Goal: Task Accomplishment & Management: Manage account settings

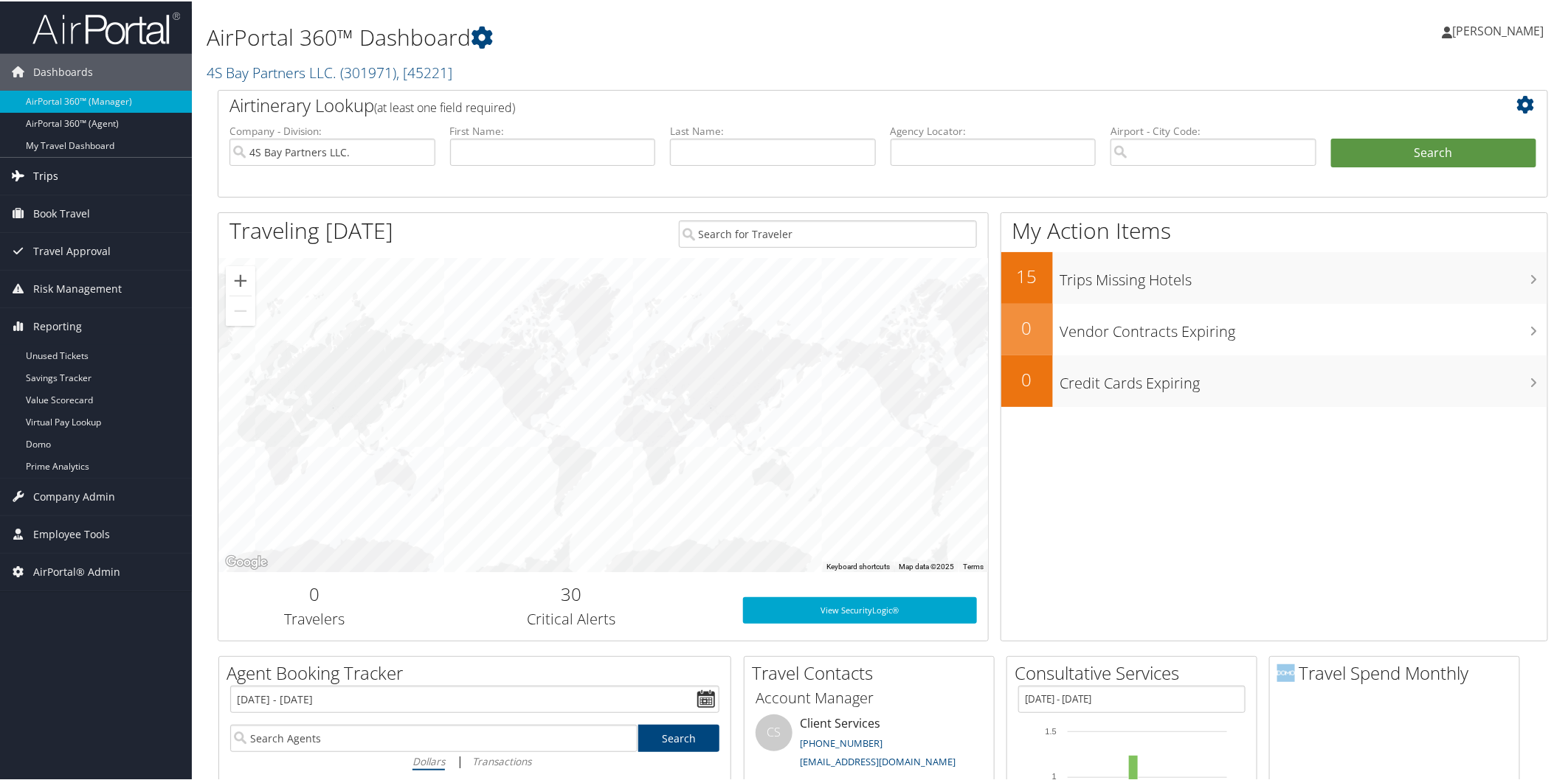
click at [79, 174] on link "Trips" at bounding box center [96, 174] width 192 height 37
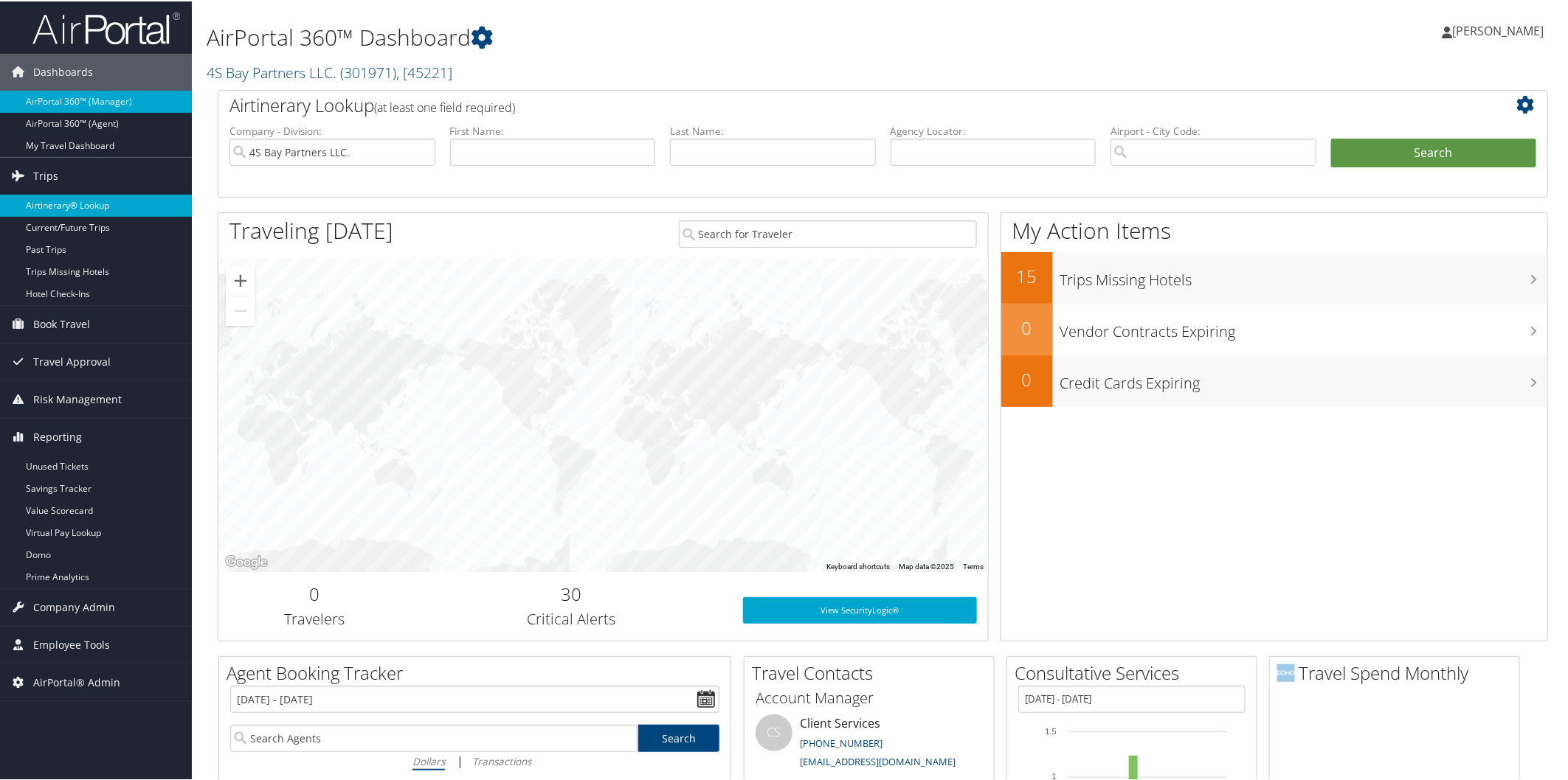
click at [94, 203] on link "Airtinerary® Lookup" at bounding box center [96, 204] width 192 height 22
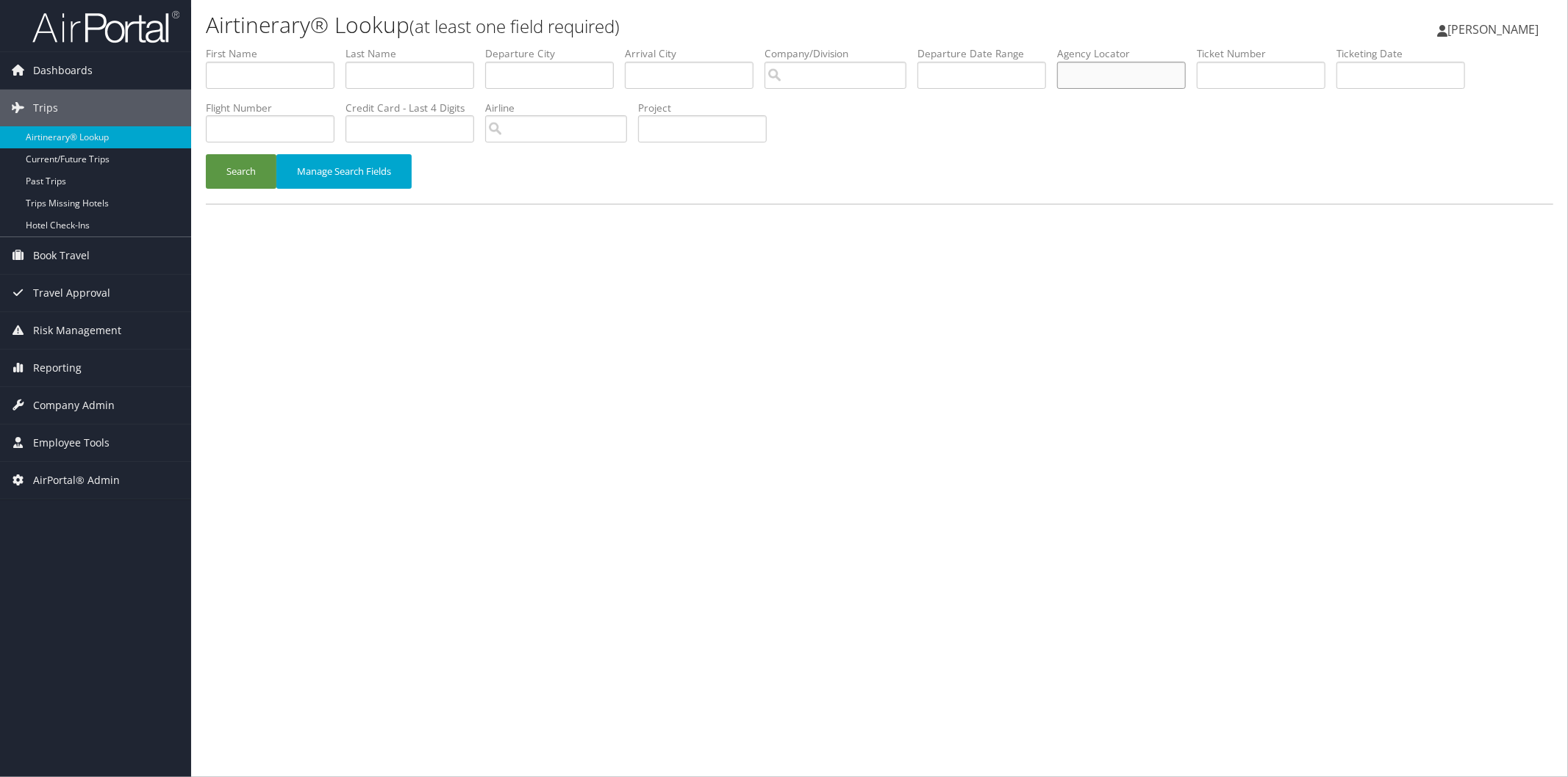
click at [1172, 65] on input "text" at bounding box center [1121, 75] width 129 height 27
paste input "D1LZJR"
type input "D1LZJR"
click at [237, 167] on button "Search" at bounding box center [241, 171] width 71 height 34
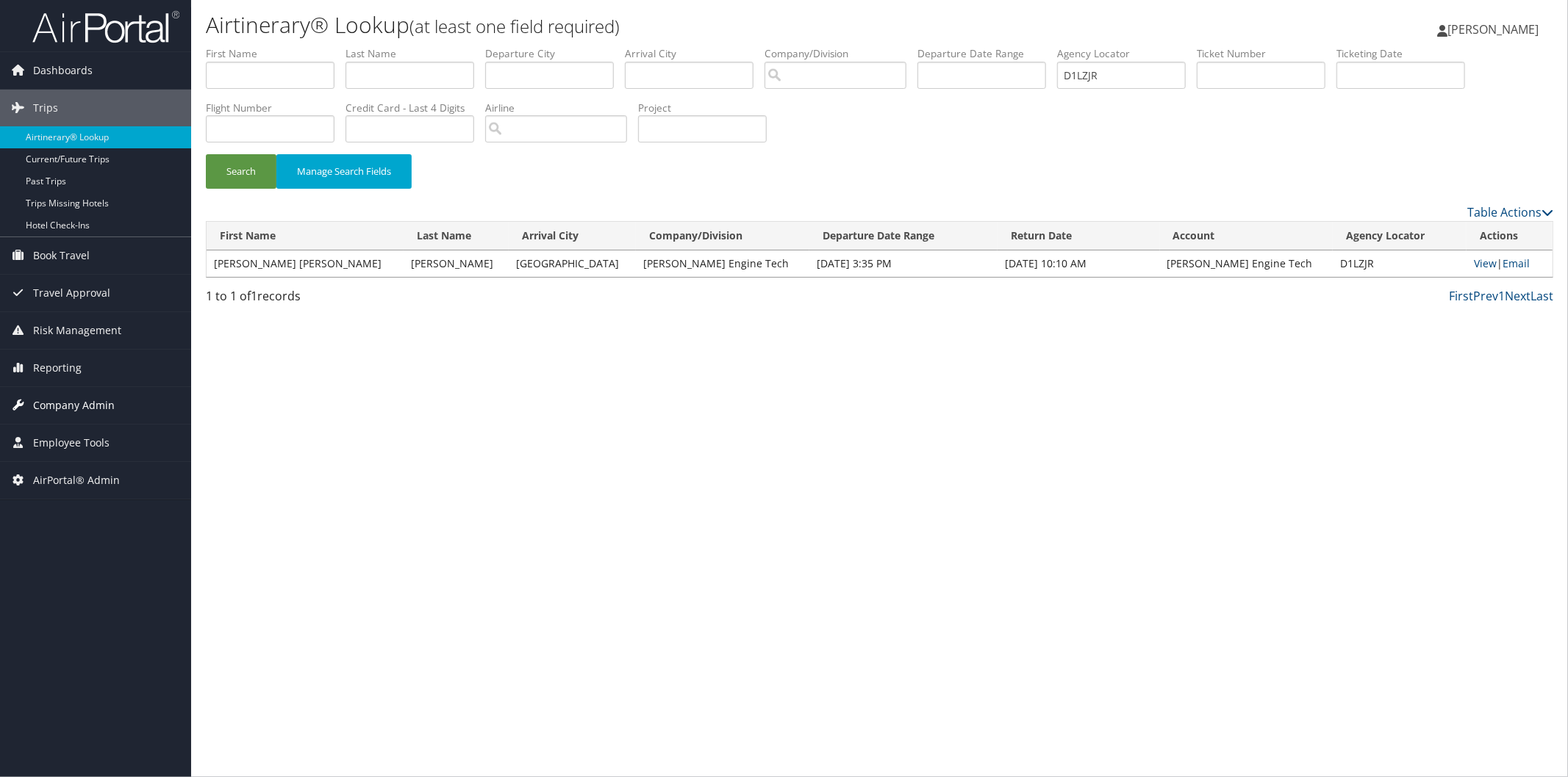
click at [72, 400] on span "Company Admin" at bounding box center [73, 405] width 81 height 37
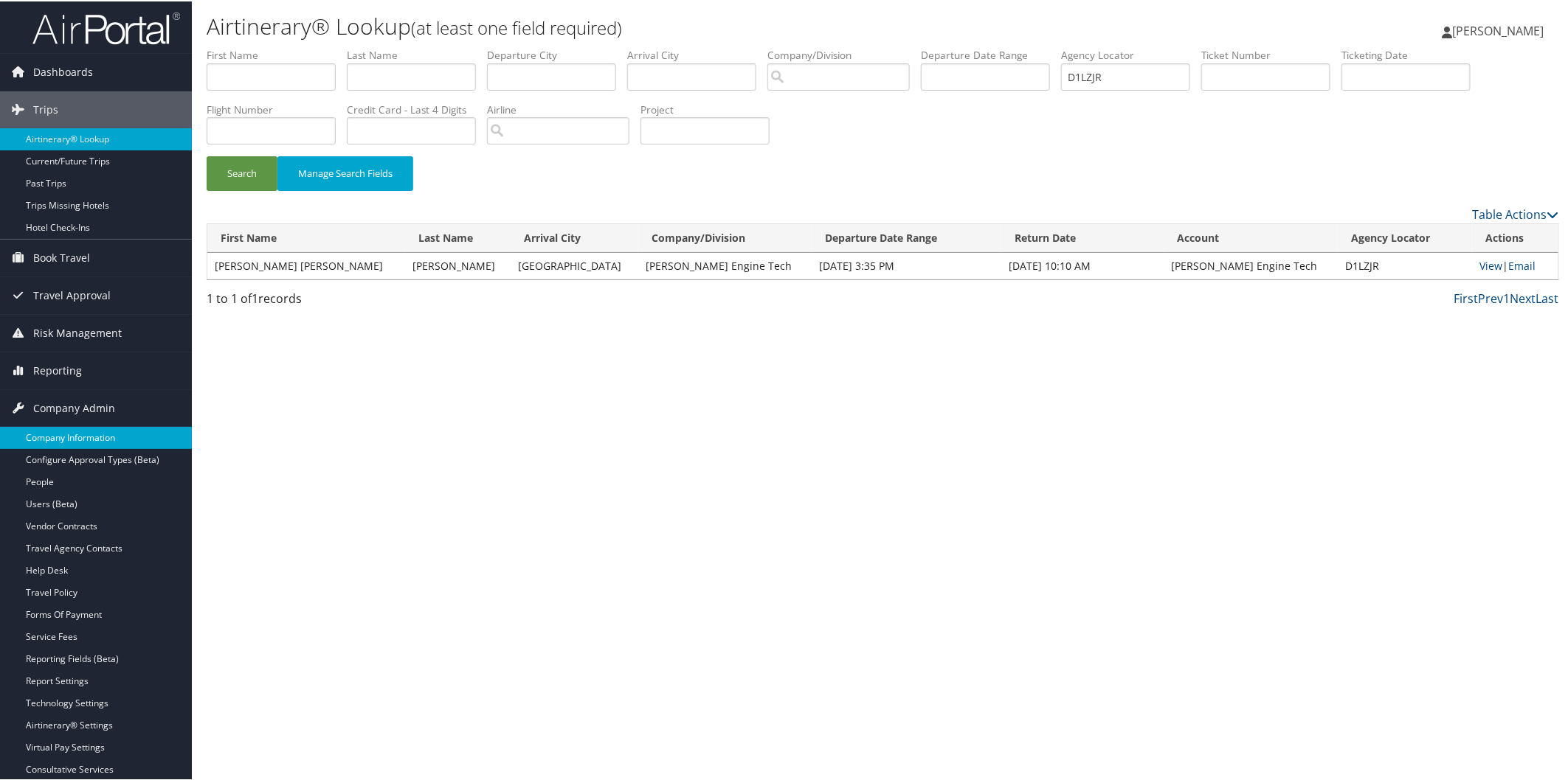
click at [69, 426] on link "Company Information" at bounding box center [96, 437] width 192 height 22
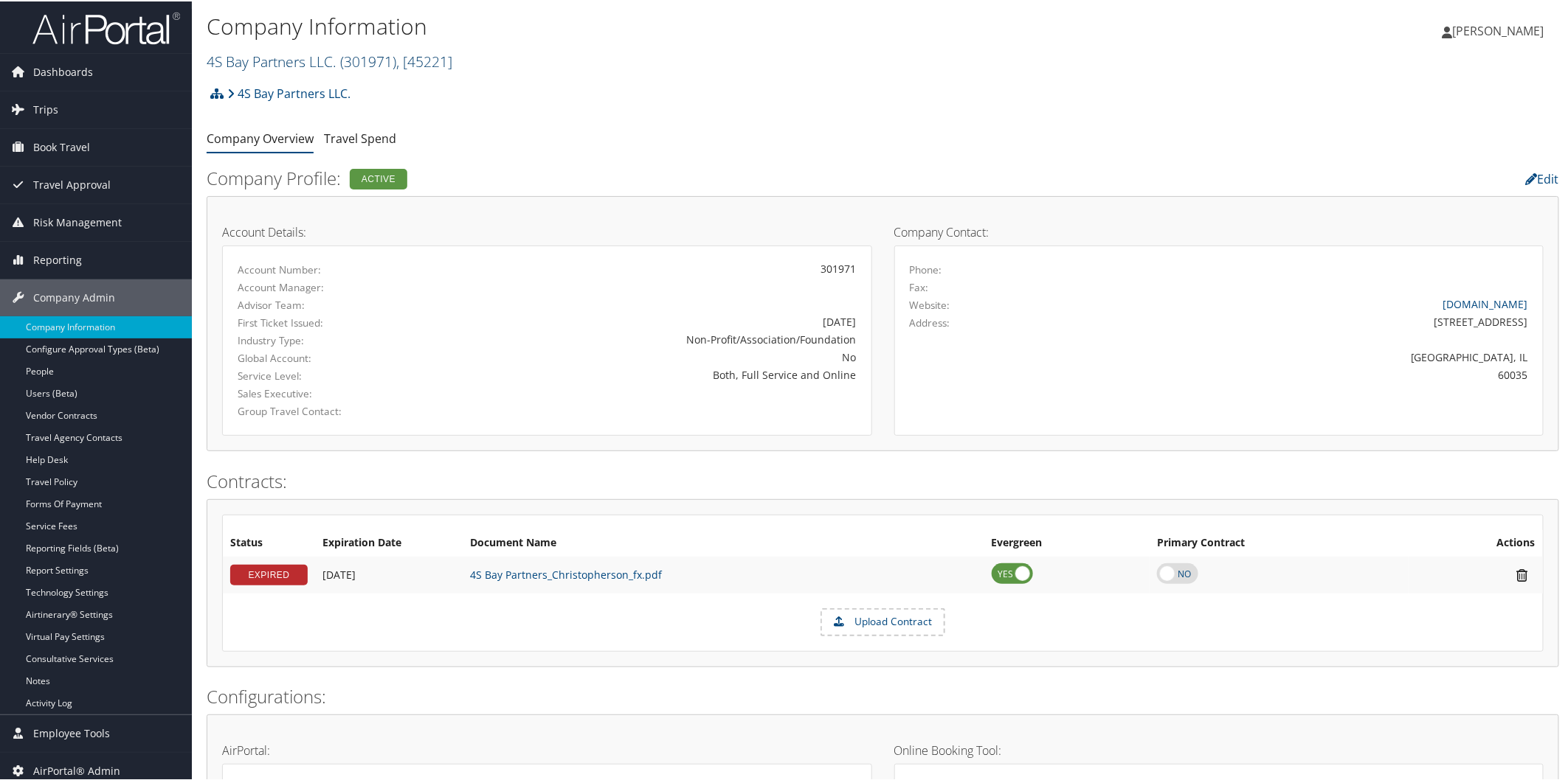
click at [291, 53] on link "4S Bay Partners LLC. ( 301971 ) , [ 45221 ]" at bounding box center [329, 60] width 245 height 20
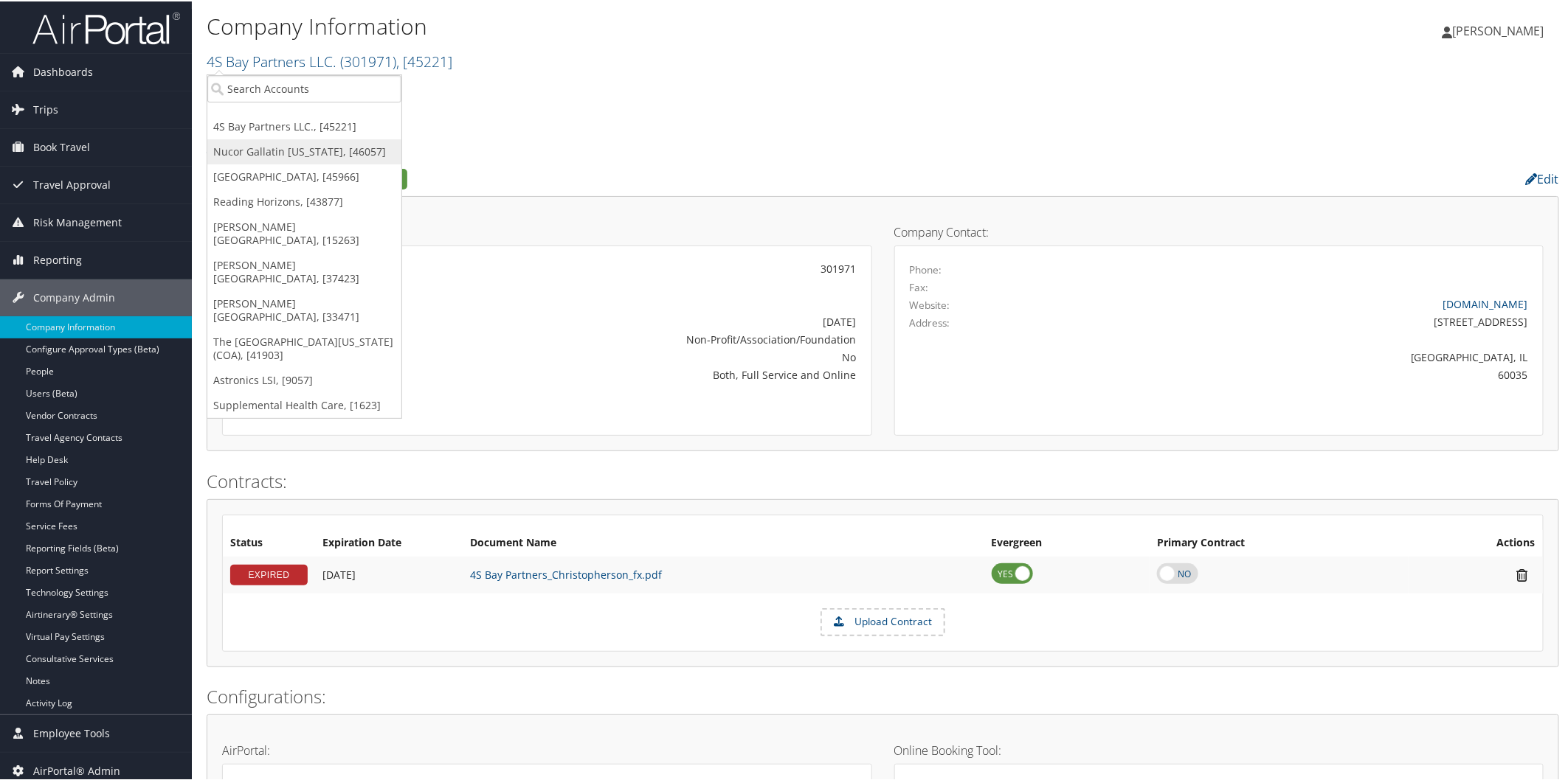
click at [292, 144] on link "Nucor Gallatin Kentucky, [46057]" at bounding box center [304, 150] width 194 height 25
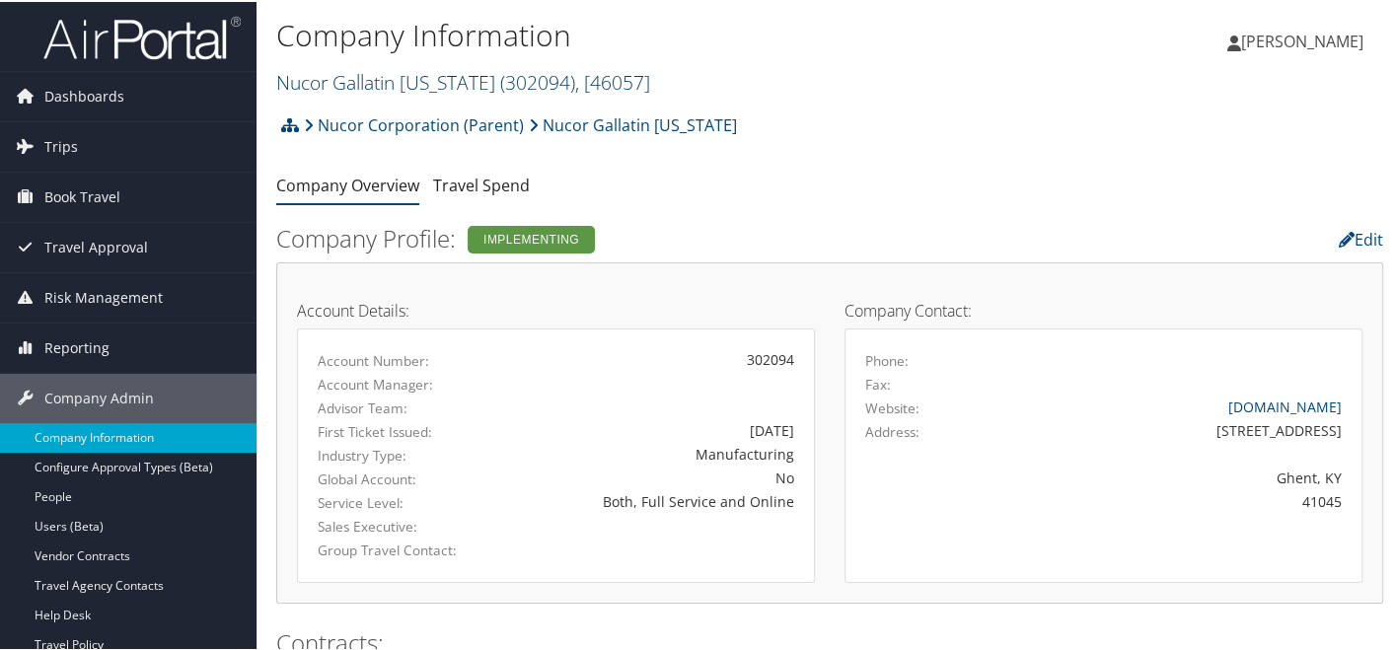
click at [478, 80] on link "Nucor Gallatin Kentucky ( 302094 ) , [ 46057 ]" at bounding box center [463, 80] width 374 height 27
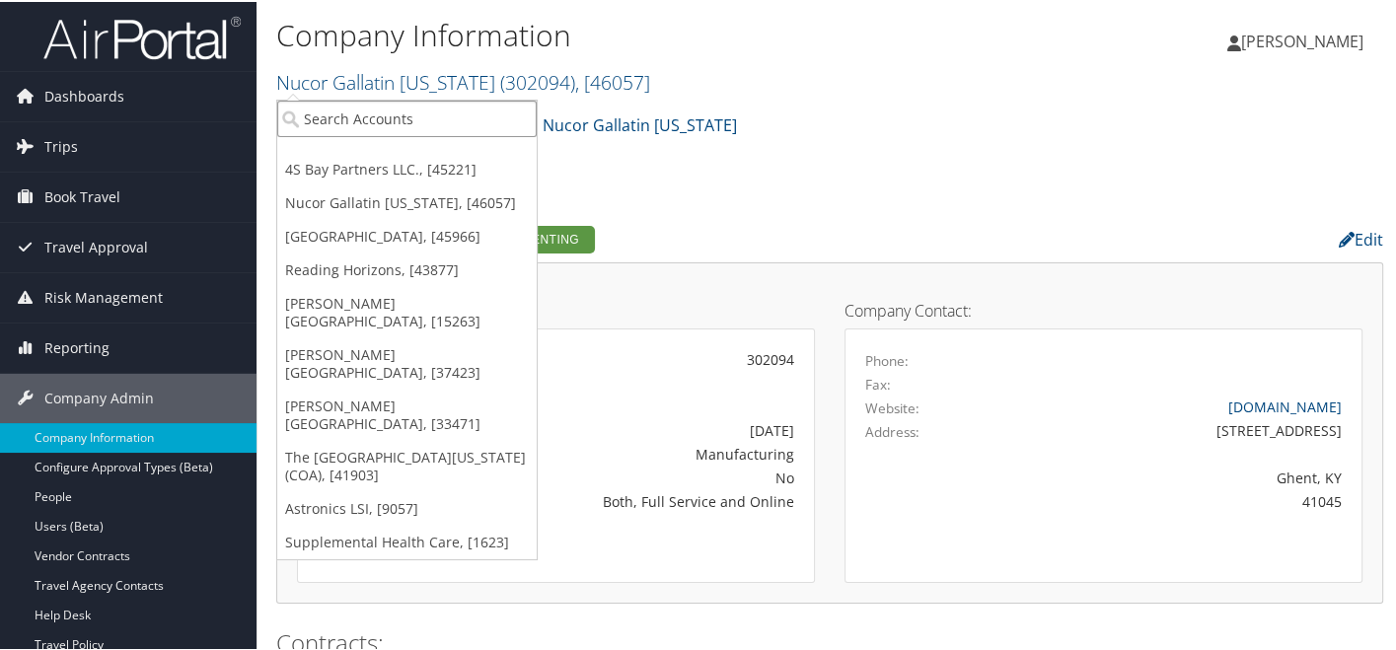
click at [457, 99] on input "search" at bounding box center [406, 117] width 259 height 36
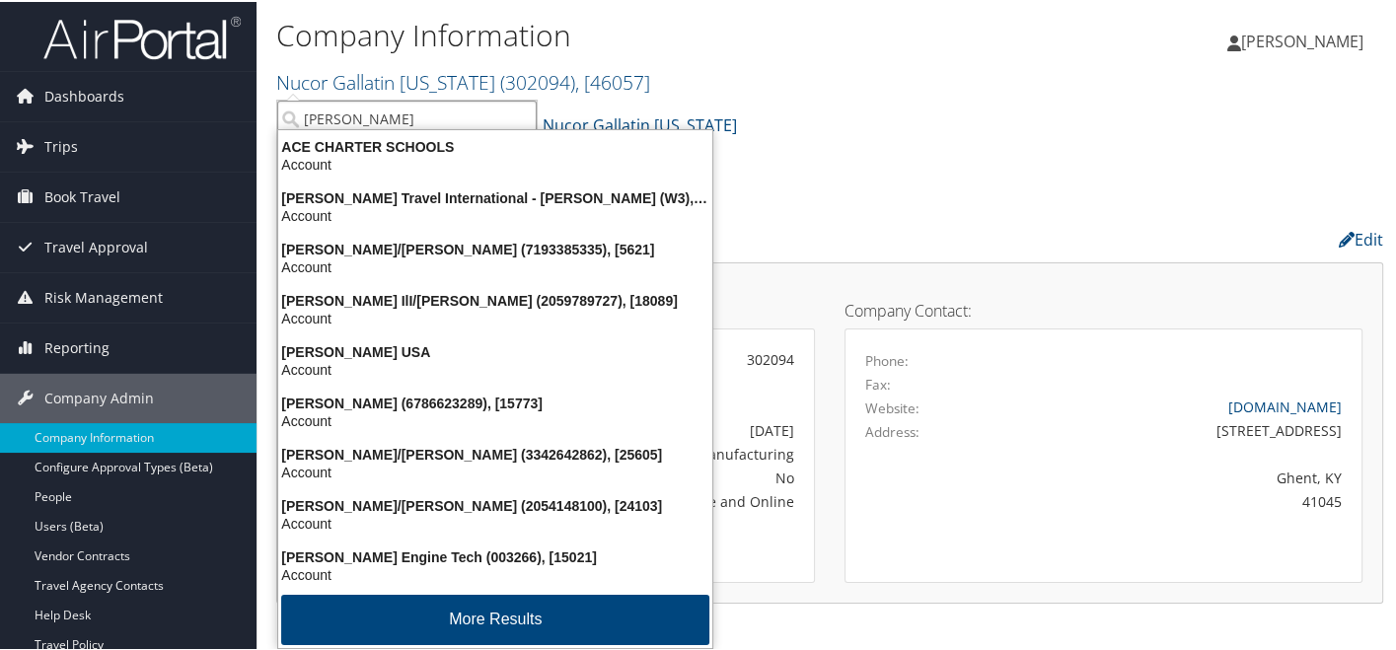
type input "hartz"
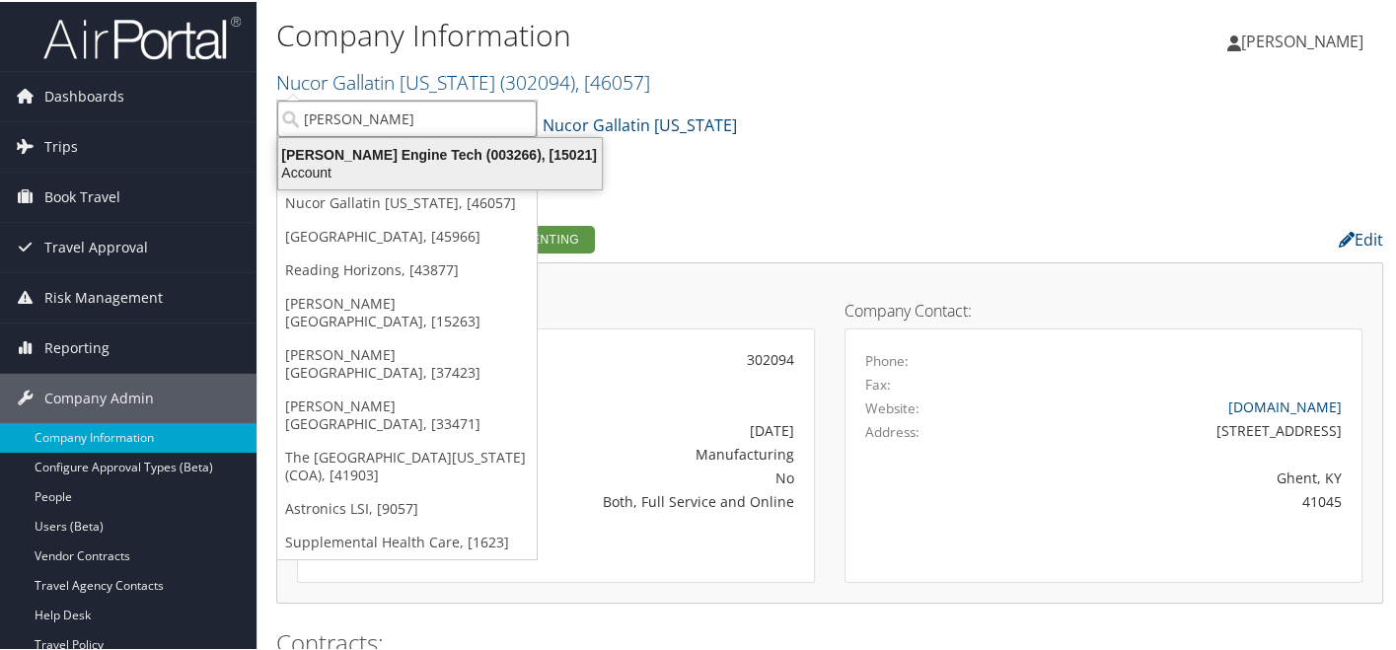
click at [379, 159] on div "Hartzell Engine Tech (003266), [15021]" at bounding box center [439, 153] width 347 height 18
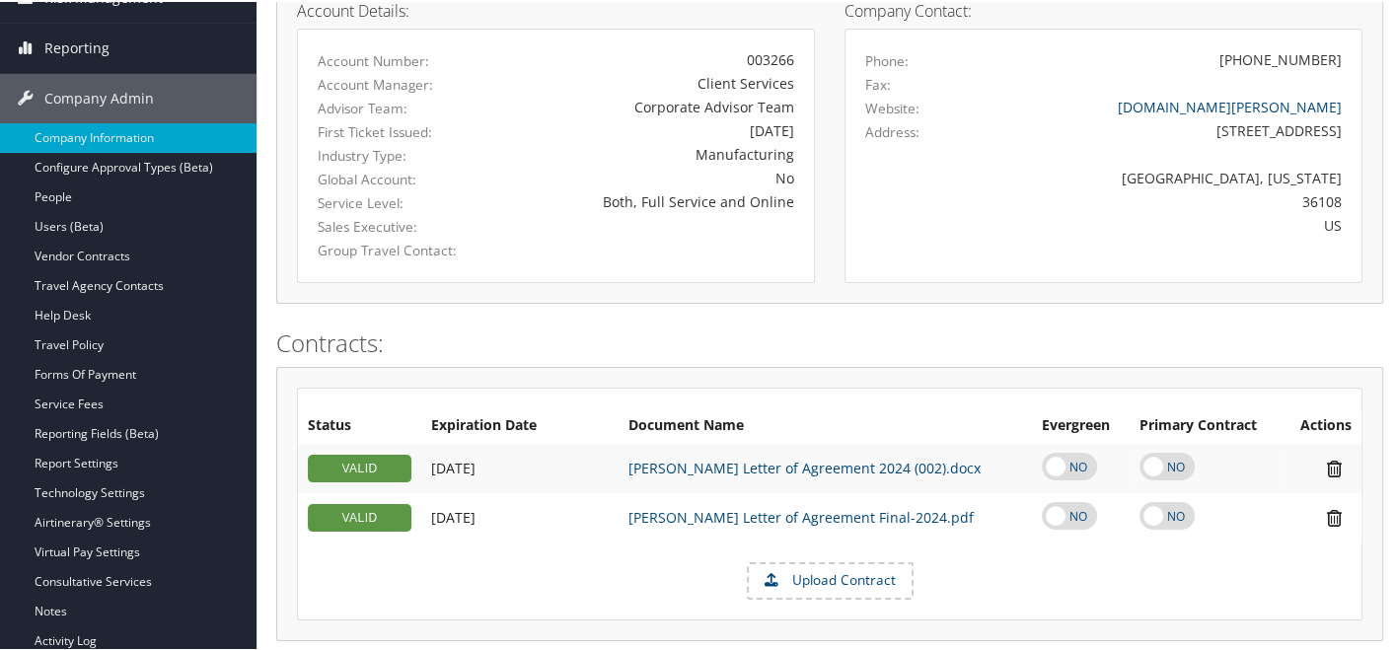
scroll to position [301, 0]
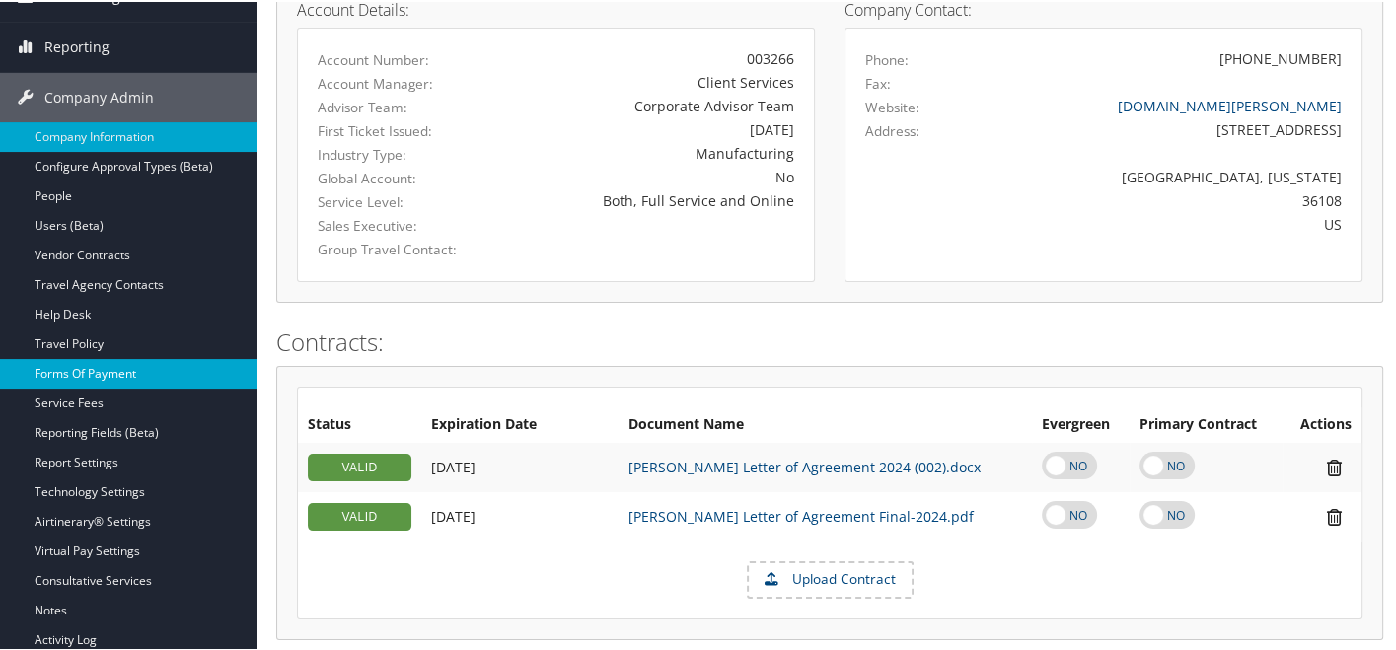
click at [93, 371] on link "Forms Of Payment" at bounding box center [128, 372] width 256 height 30
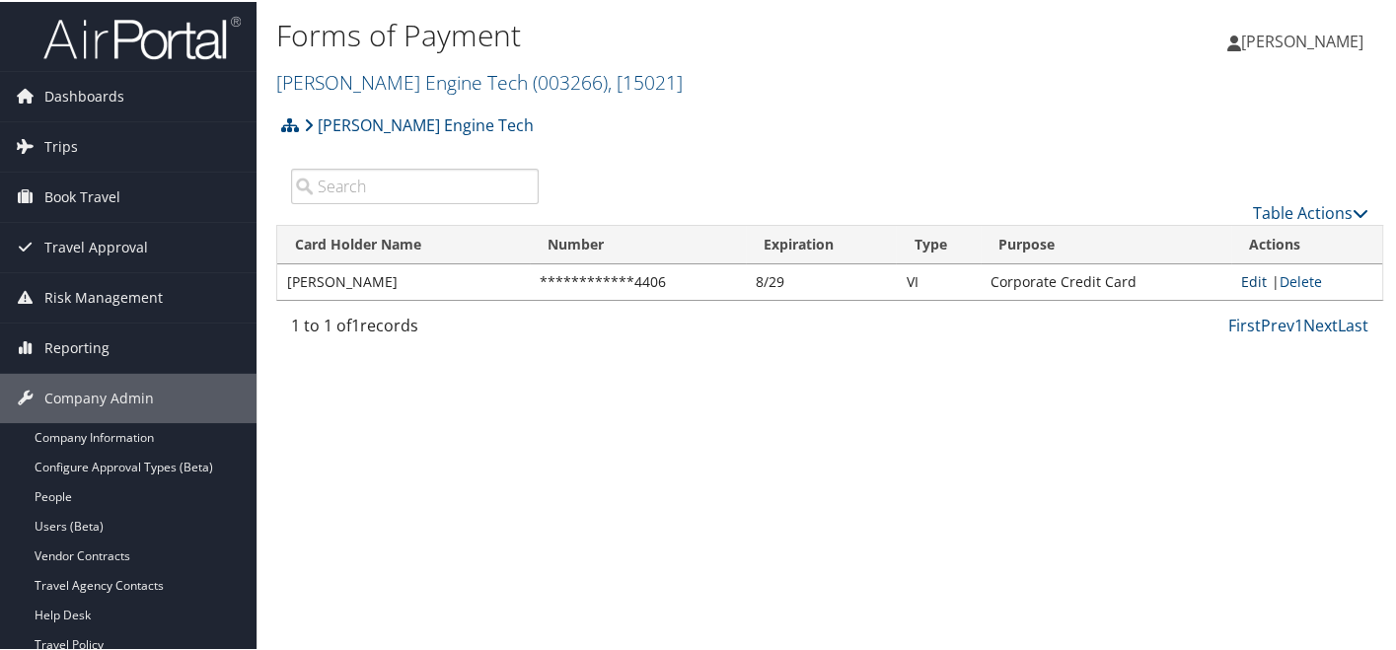
click at [1245, 280] on link "Edit" at bounding box center [1254, 279] width 26 height 19
select select "2"
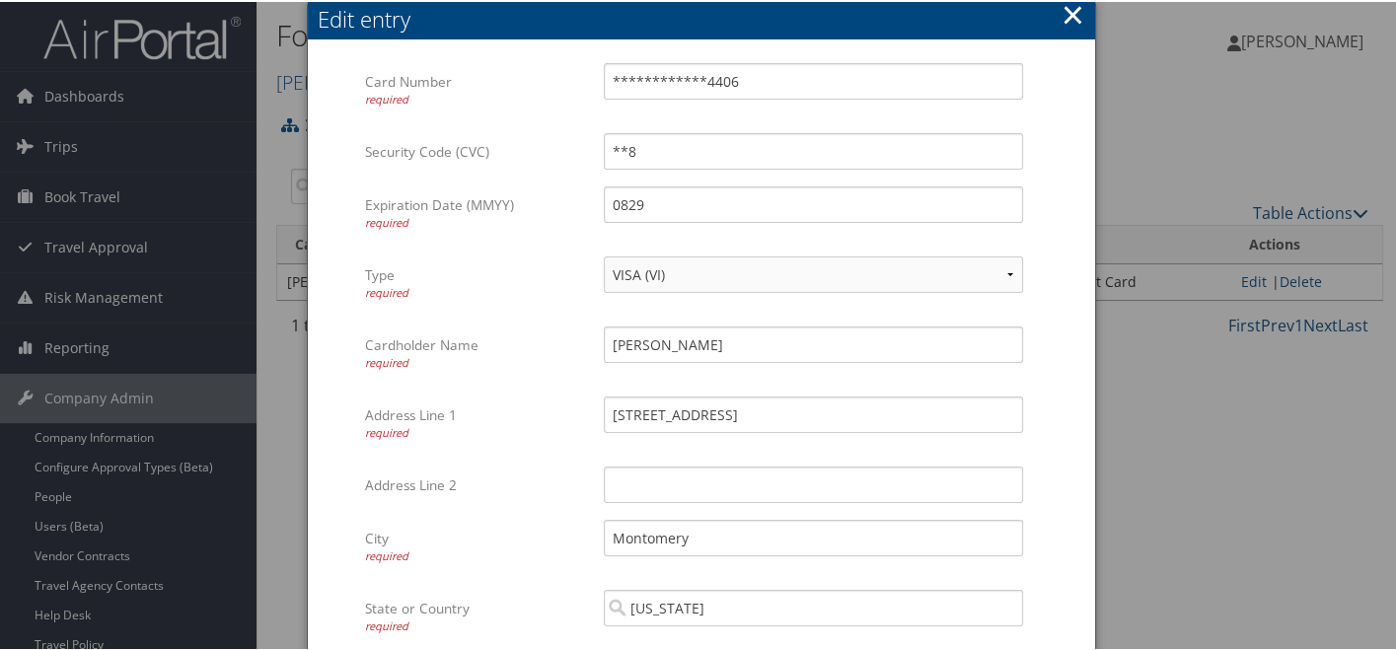
click at [1070, 16] on button "×" at bounding box center [1072, 12] width 23 height 39
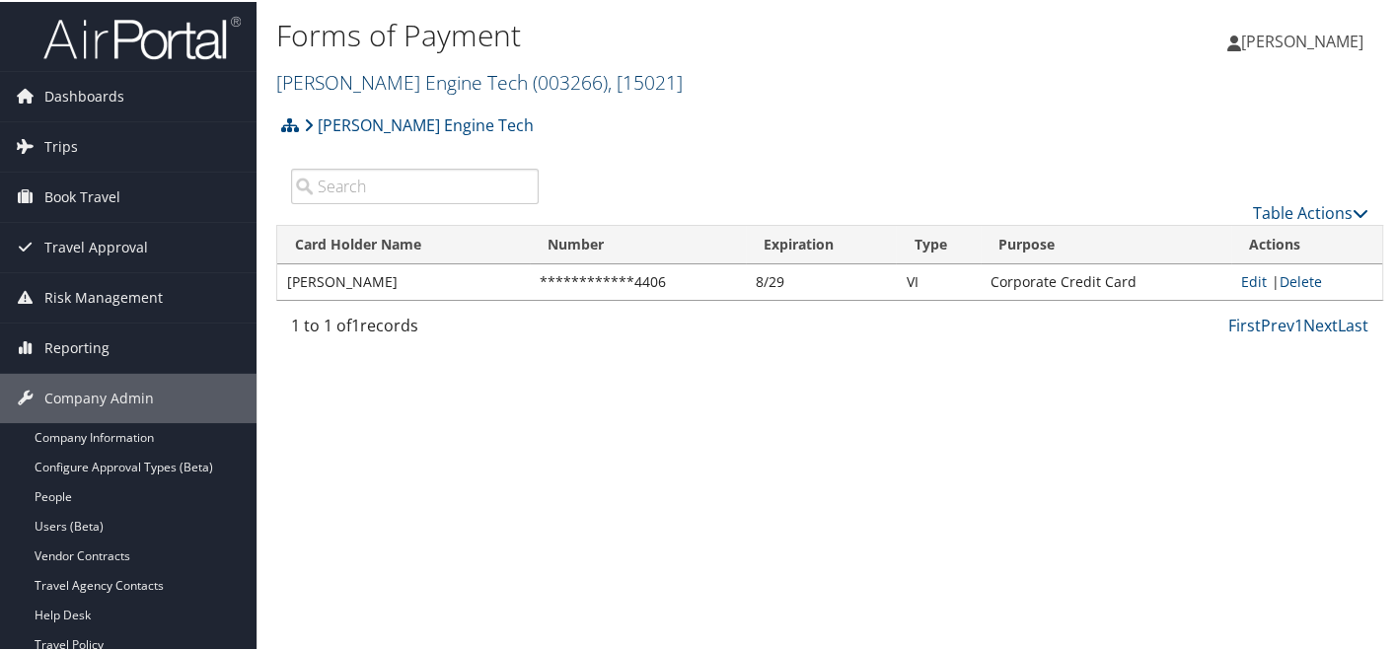
click at [533, 87] on span "( 003266 )" at bounding box center [570, 80] width 75 height 27
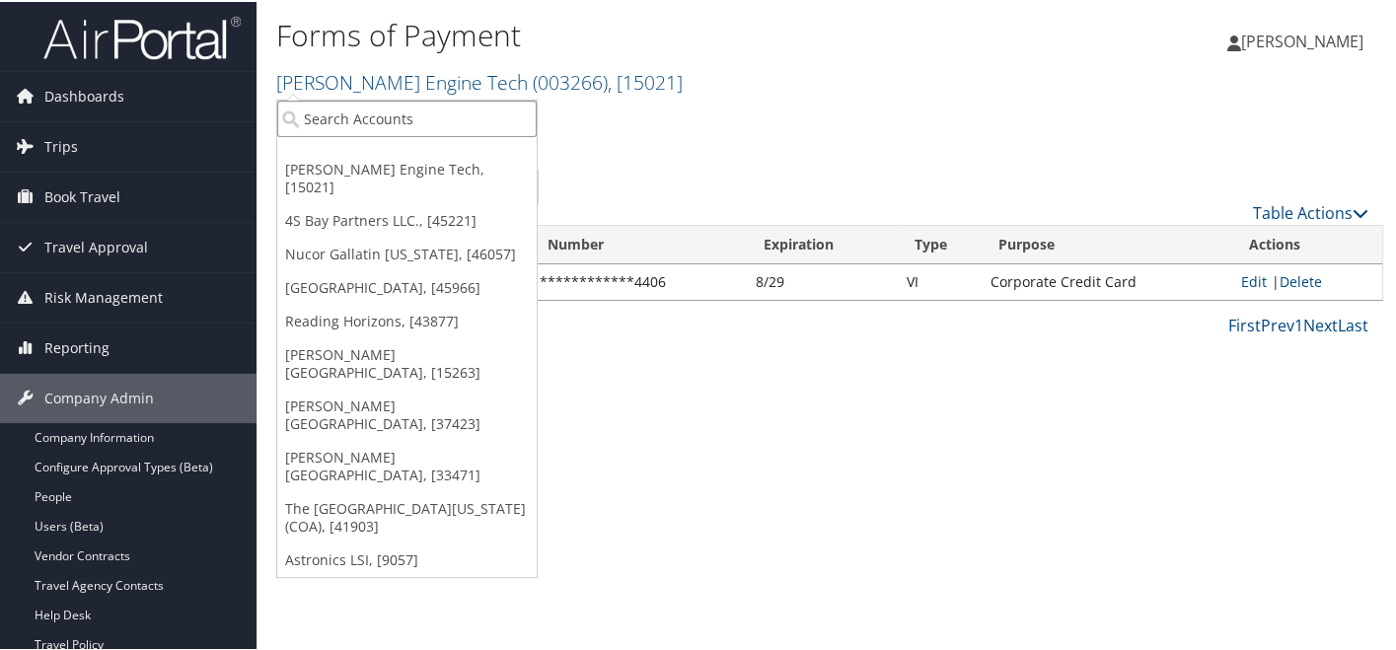
click at [439, 125] on input "search" at bounding box center [406, 117] width 259 height 36
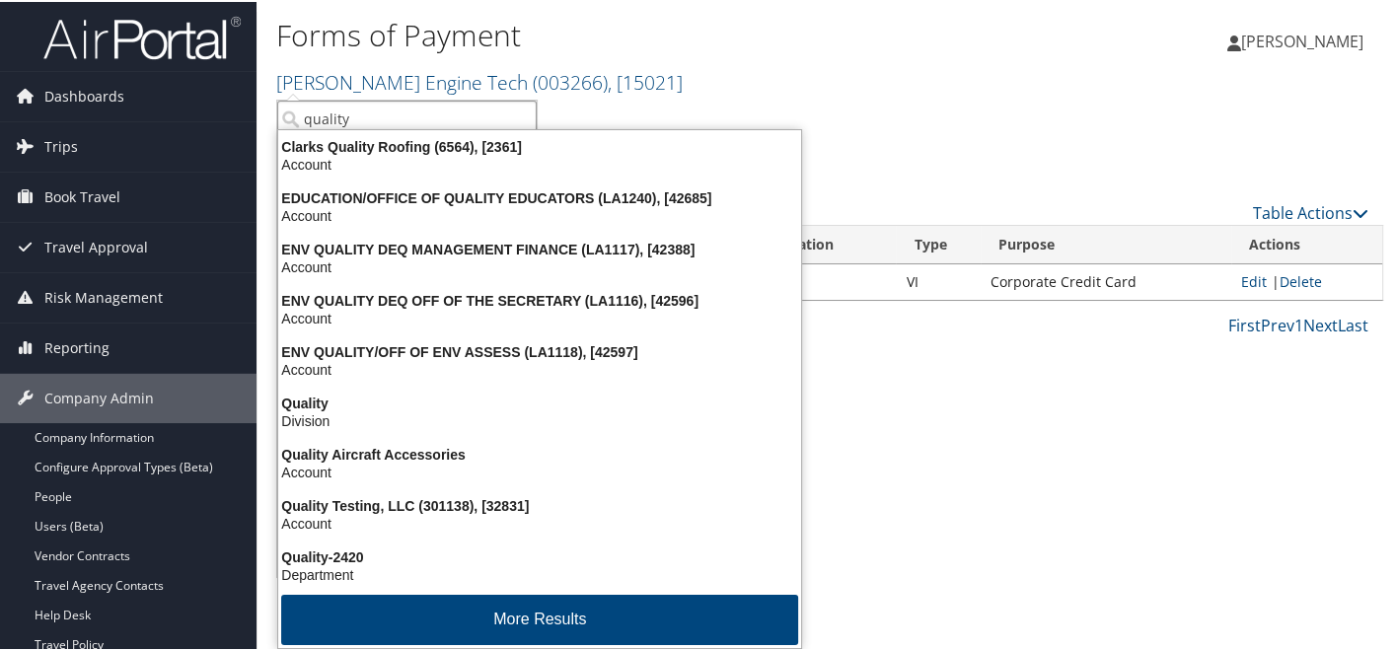
type input "quality a"
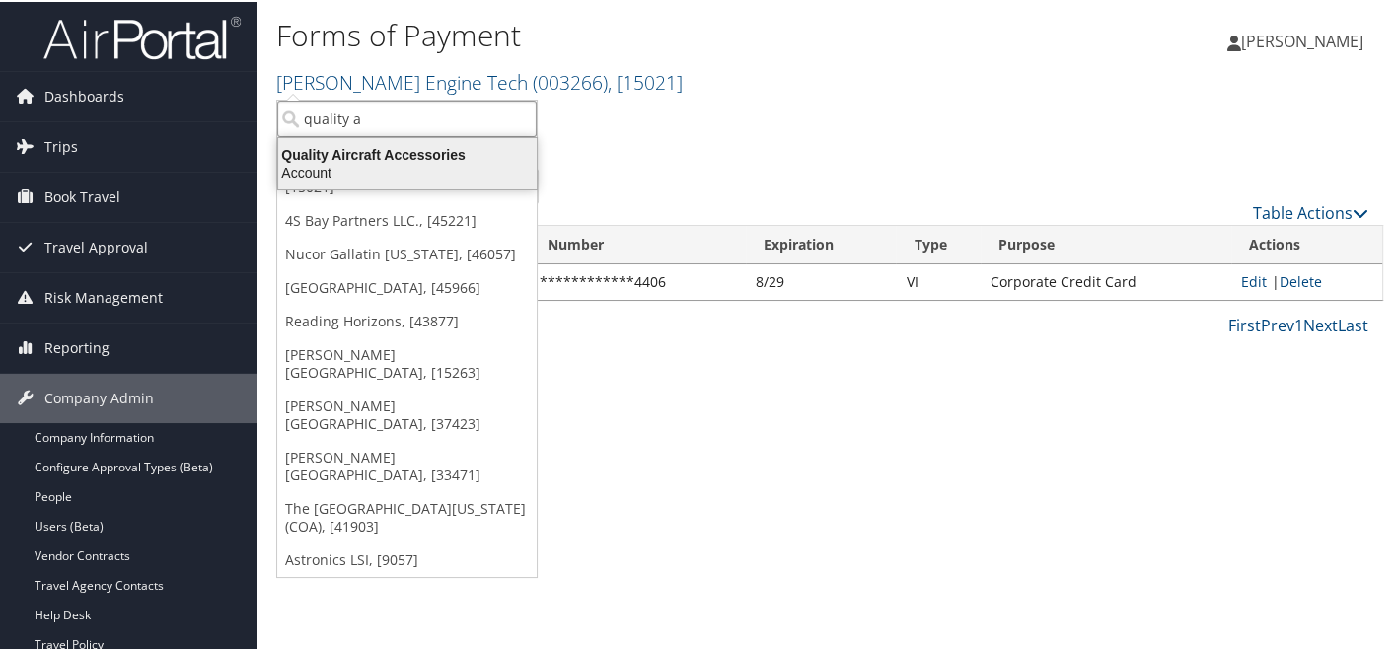
click at [434, 145] on div "Quality Aircraft Accessories" at bounding box center [407, 153] width 282 height 18
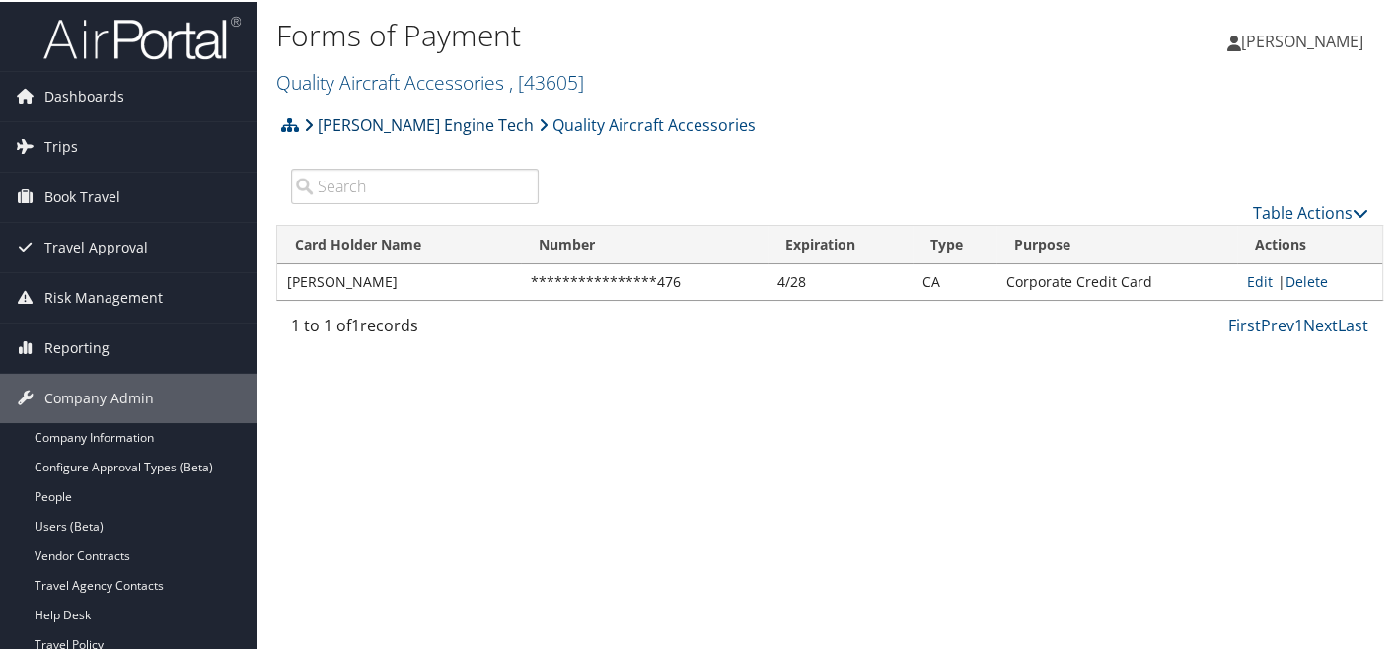
click at [431, 125] on link "[PERSON_NAME] Engine Tech" at bounding box center [419, 123] width 230 height 39
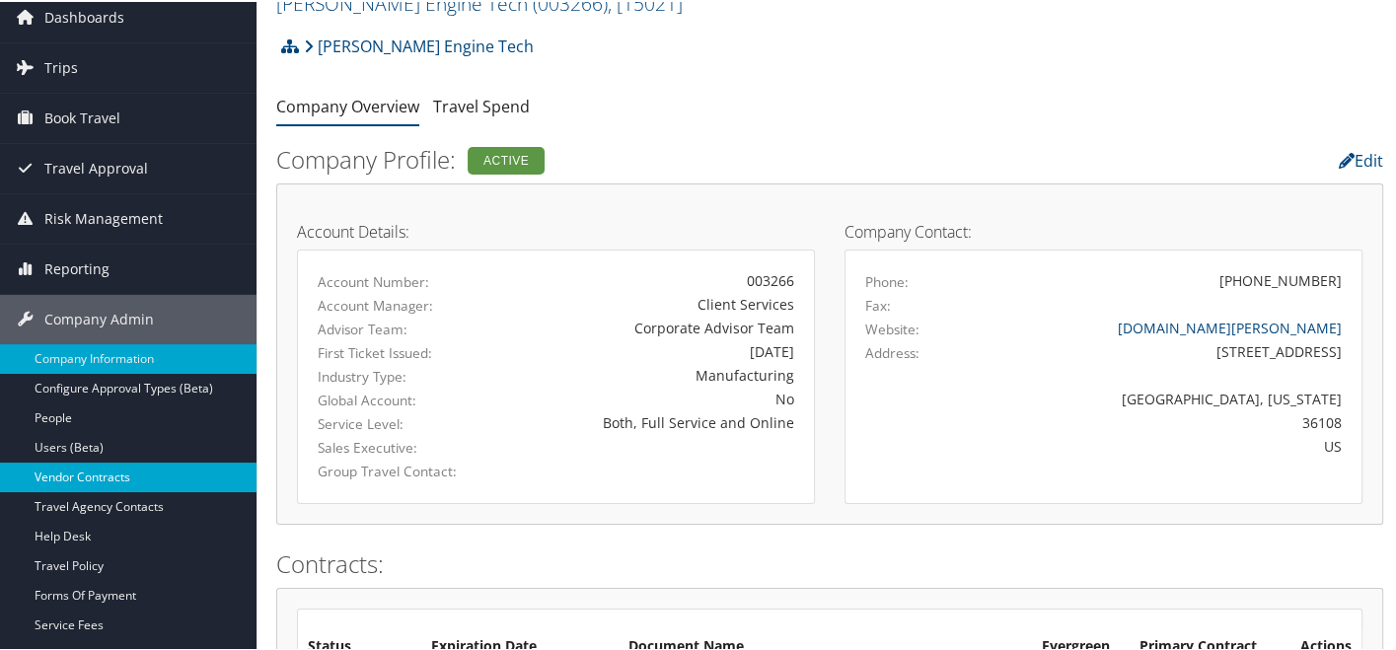
scroll to position [118, 0]
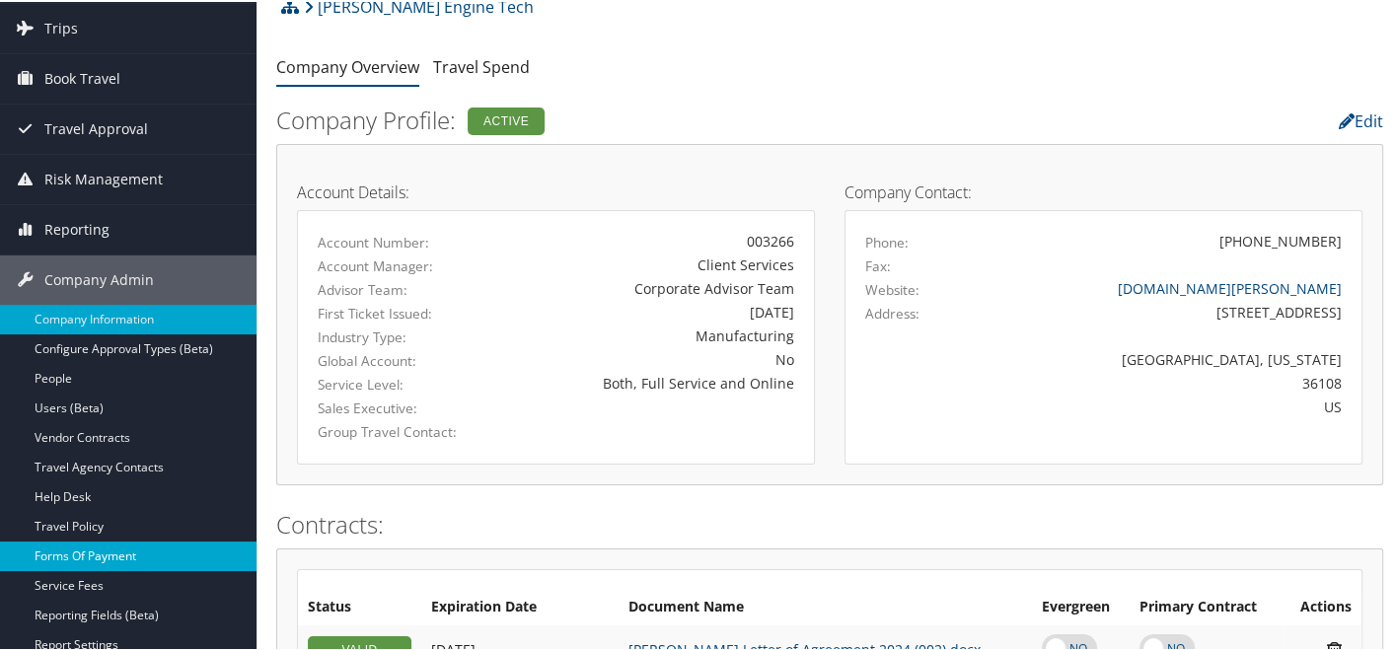
click at [36, 558] on link "Forms Of Payment" at bounding box center [128, 554] width 256 height 30
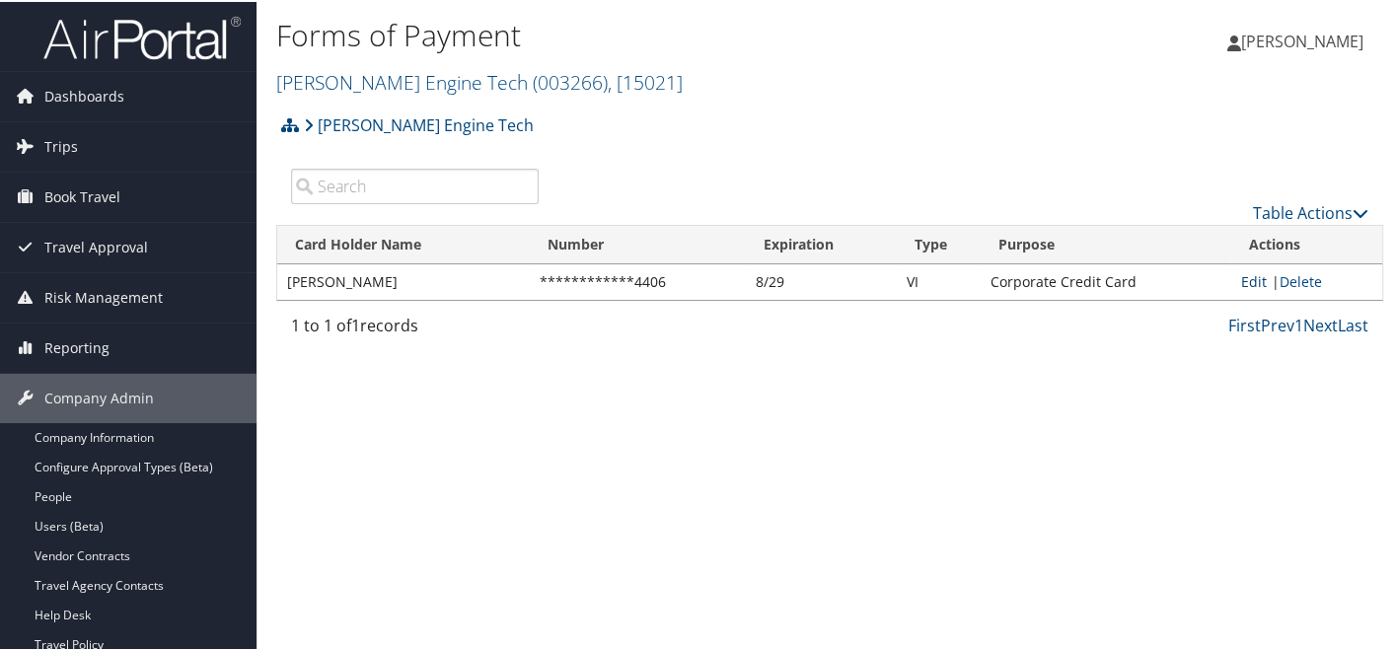
click at [1243, 272] on link "Edit" at bounding box center [1254, 279] width 26 height 19
select select "2"
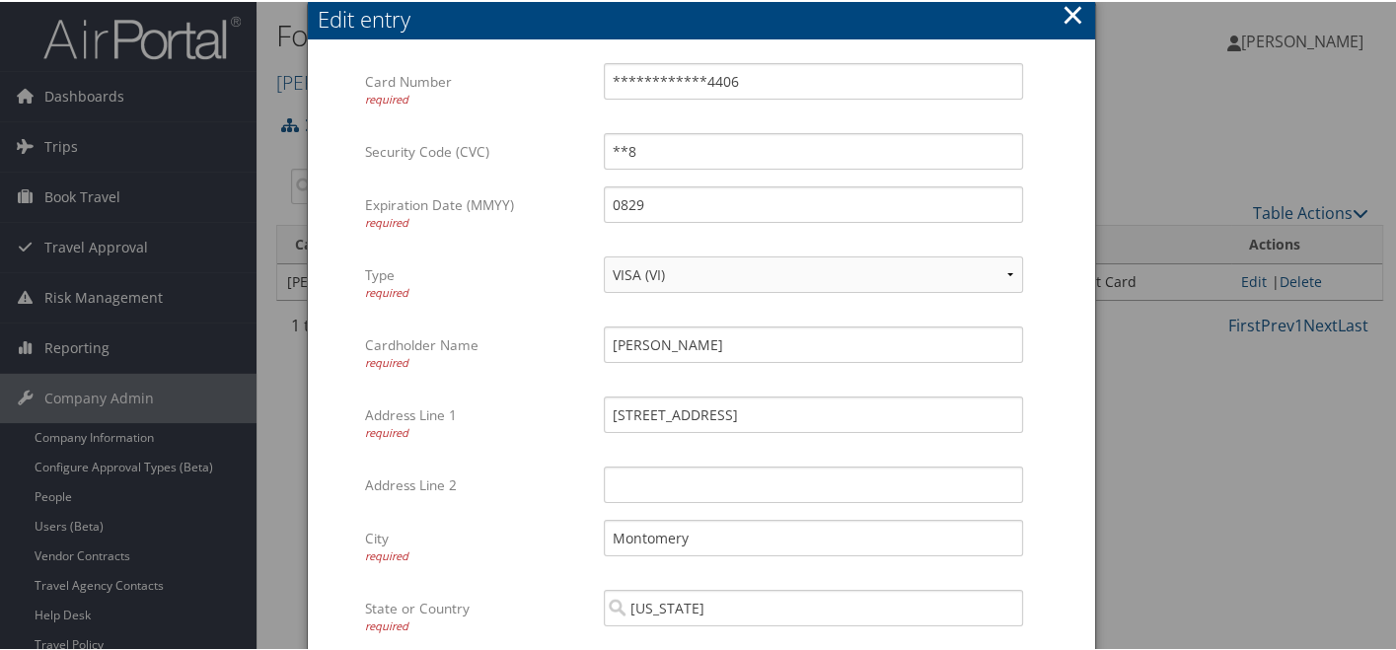
click at [1072, 19] on button "×" at bounding box center [1072, 12] width 23 height 39
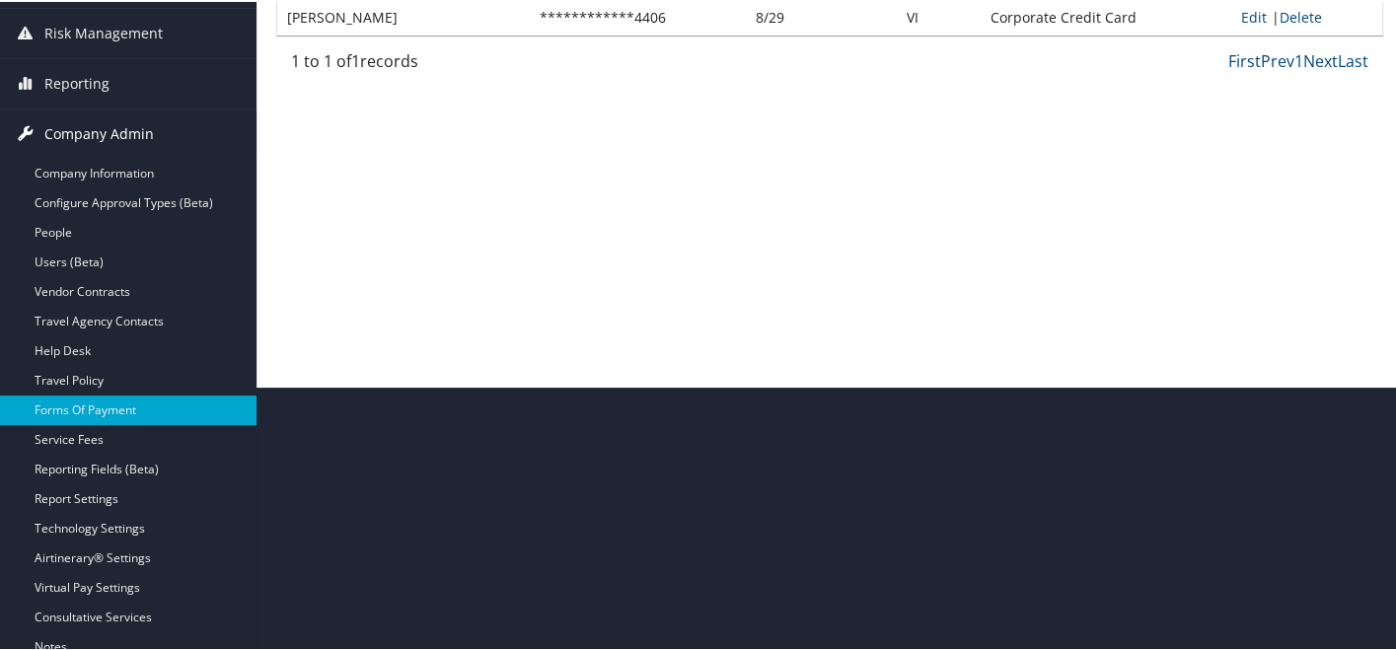
scroll to position [343, 0]
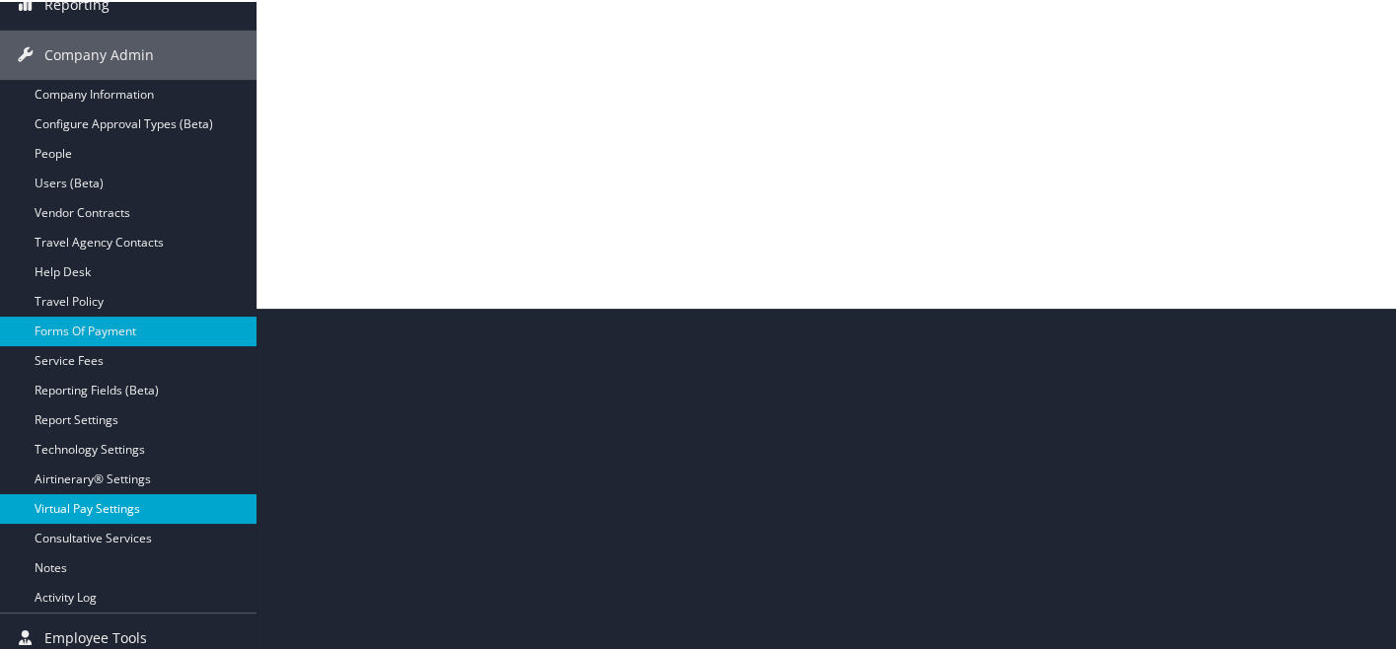
click at [122, 506] on link "Virtual Pay Settings" at bounding box center [128, 507] width 256 height 30
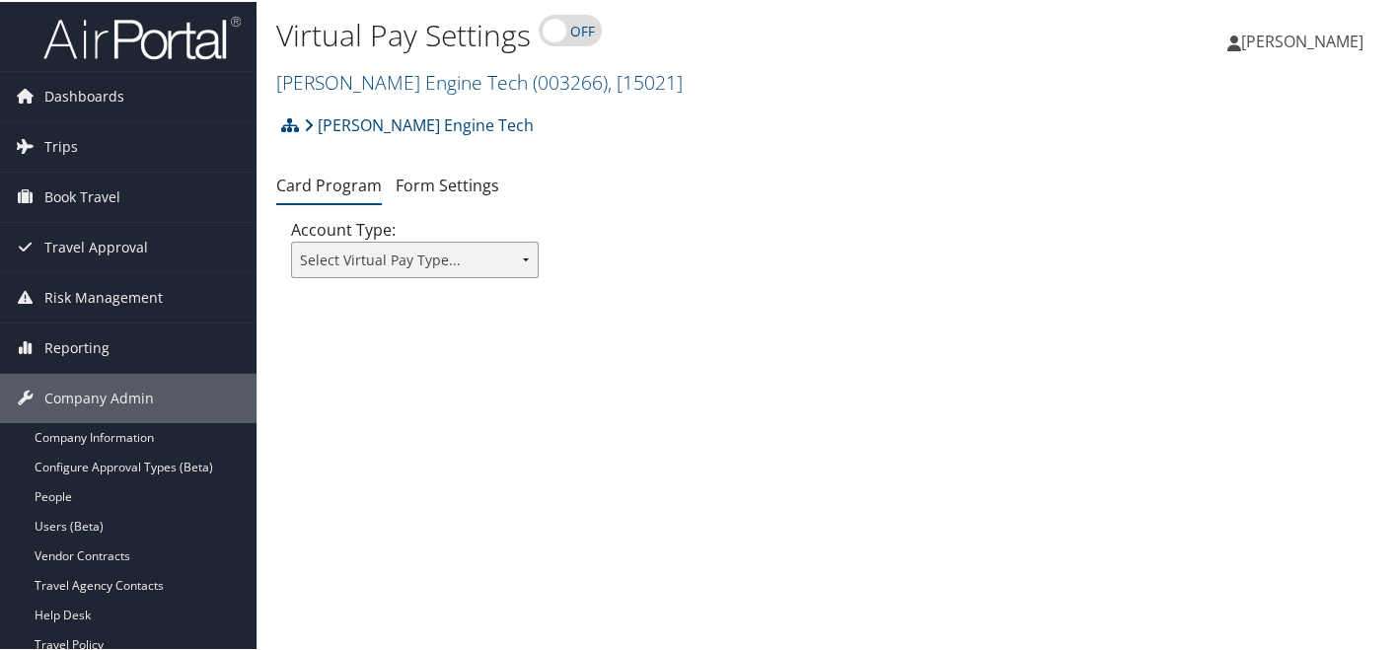
click at [454, 261] on select "Select Virtual Pay Type... Virtual Pay Lite WEX US Bank Comdata Airplus" at bounding box center [415, 258] width 248 height 36
click at [606, 193] on ul "Card Program Form Settings" at bounding box center [829, 185] width 1107 height 36
